Goal: Task Accomplishment & Management: Manage account settings

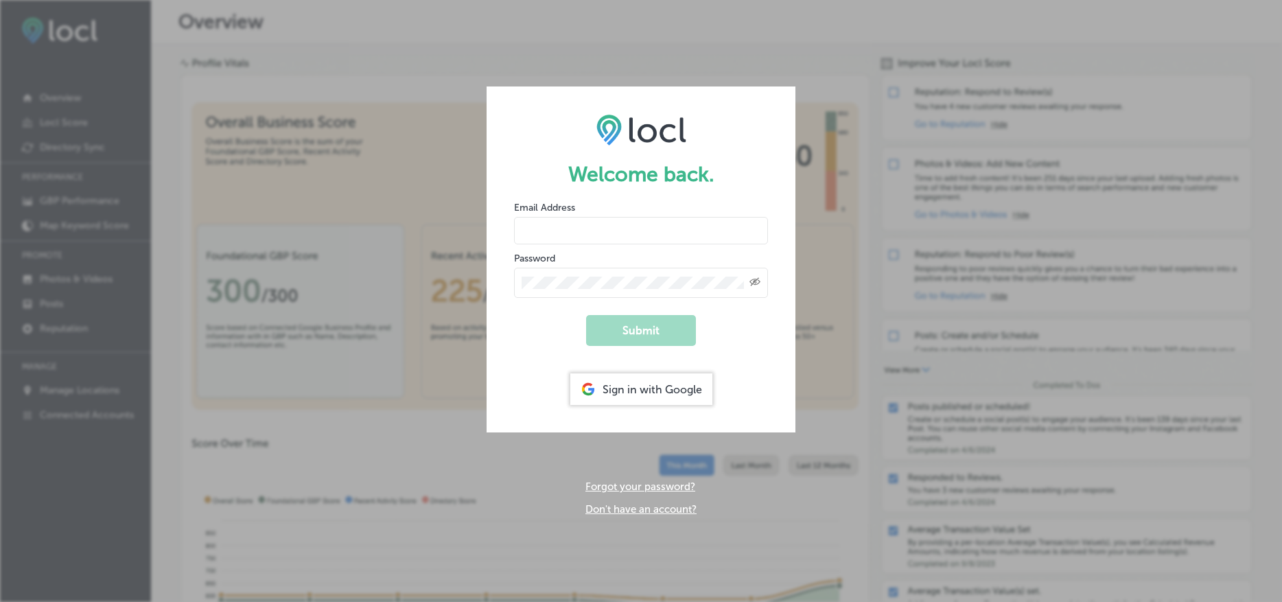
click at [590, 233] on input "email" at bounding box center [641, 230] width 254 height 27
type input "[PERSON_NAME][EMAIL_ADDRESS][DOMAIN_NAME]"
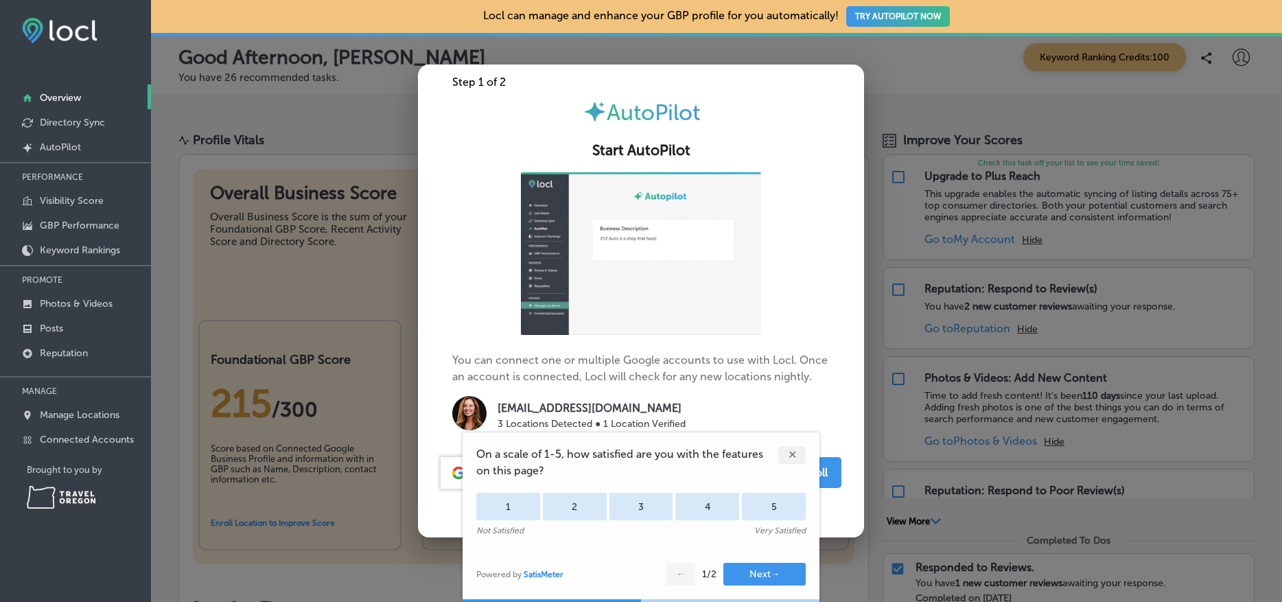
drag, startPoint x: 792, startPoint y: 454, endPoint x: 777, endPoint y: 451, distance: 15.5
click at [792, 454] on div "✕" at bounding box center [791, 455] width 27 height 18
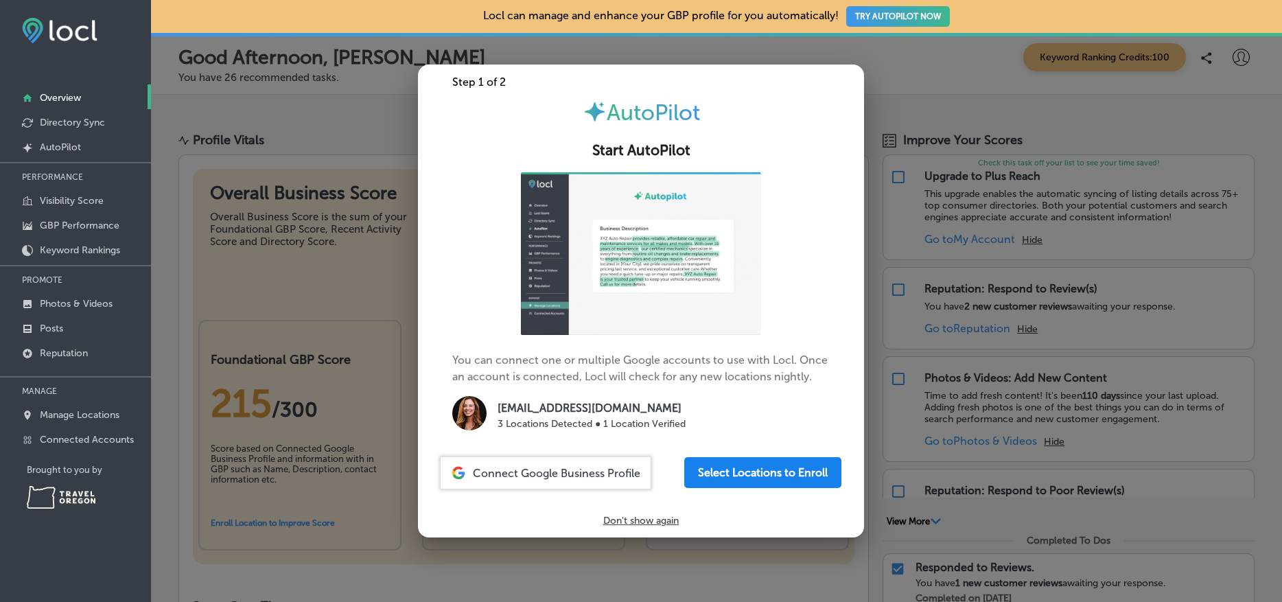
click at [789, 469] on button "Select Locations to Enroll" at bounding box center [762, 472] width 157 height 31
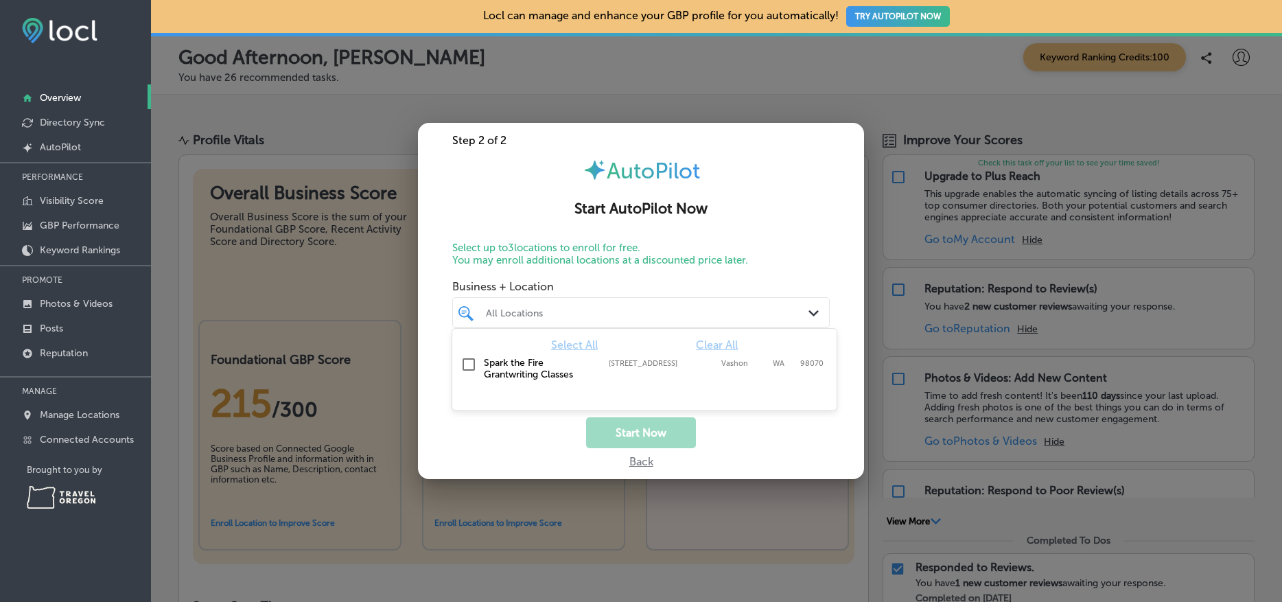
click at [522, 316] on div "All Locations" at bounding box center [648, 313] width 324 height 12
click at [513, 369] on label "Spark the Fire Grantwriting Classes" at bounding box center [539, 368] width 111 height 23
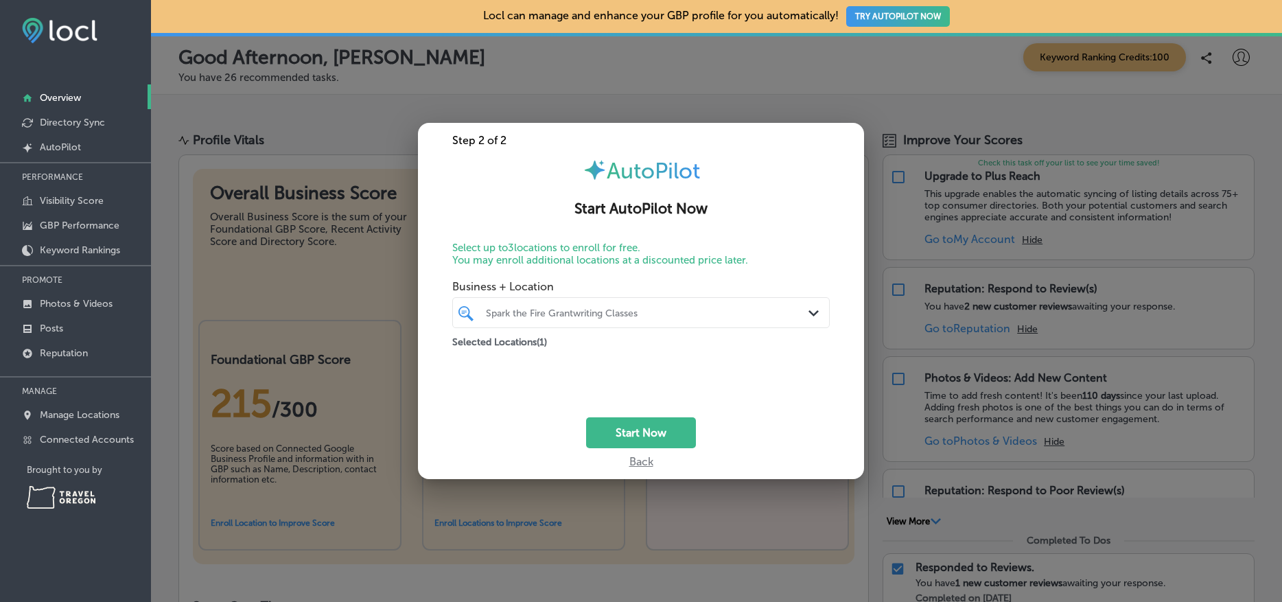
click at [497, 421] on div "Start Now" at bounding box center [641, 432] width 446 height 31
click at [631, 430] on button "Start Now" at bounding box center [641, 432] width 110 height 31
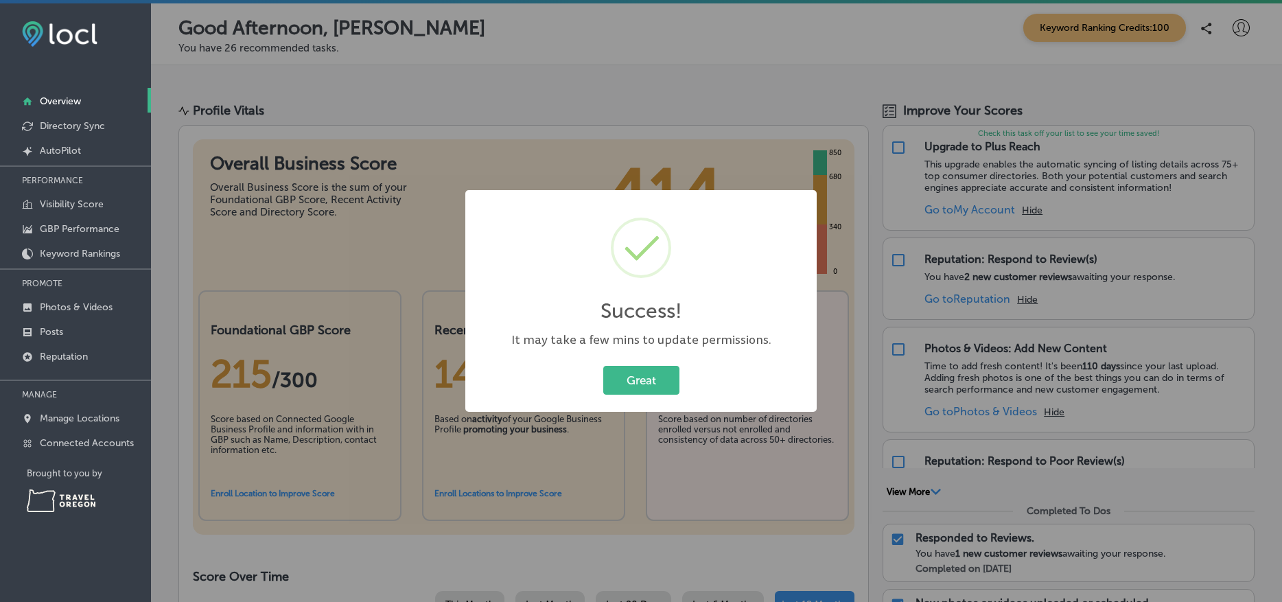
drag, startPoint x: 639, startPoint y: 386, endPoint x: 624, endPoint y: 385, distance: 15.1
click at [639, 386] on button "Great" at bounding box center [641, 380] width 76 height 28
